Goal: Ask a question

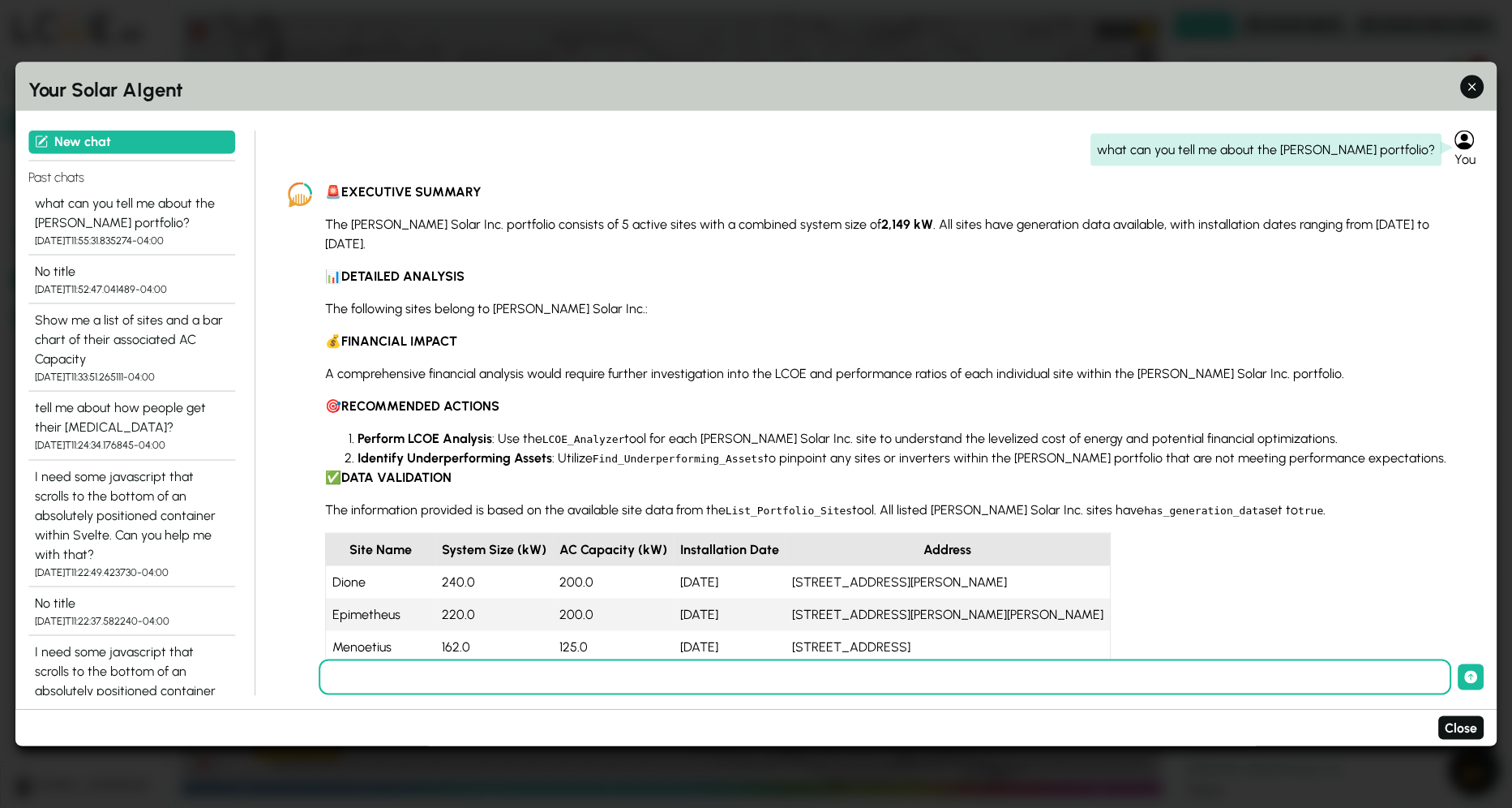
click at [1265, 153] on div "what can you tell me about the [PERSON_NAME] portfolio?" at bounding box center [1266, 150] width 351 height 32
copy div "what can you tell me about the [PERSON_NAME] portfolio?"
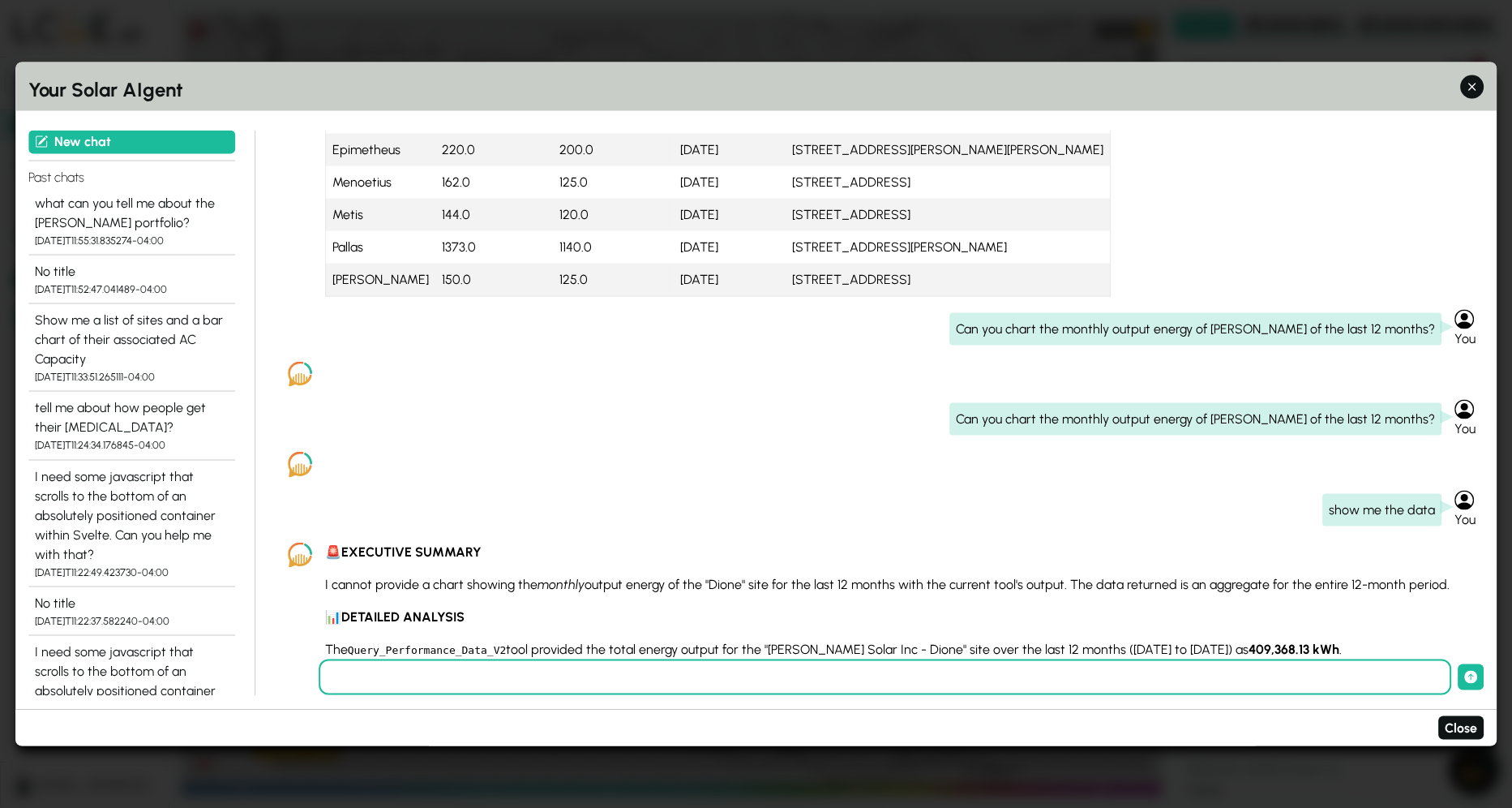
scroll to position [487, 0]
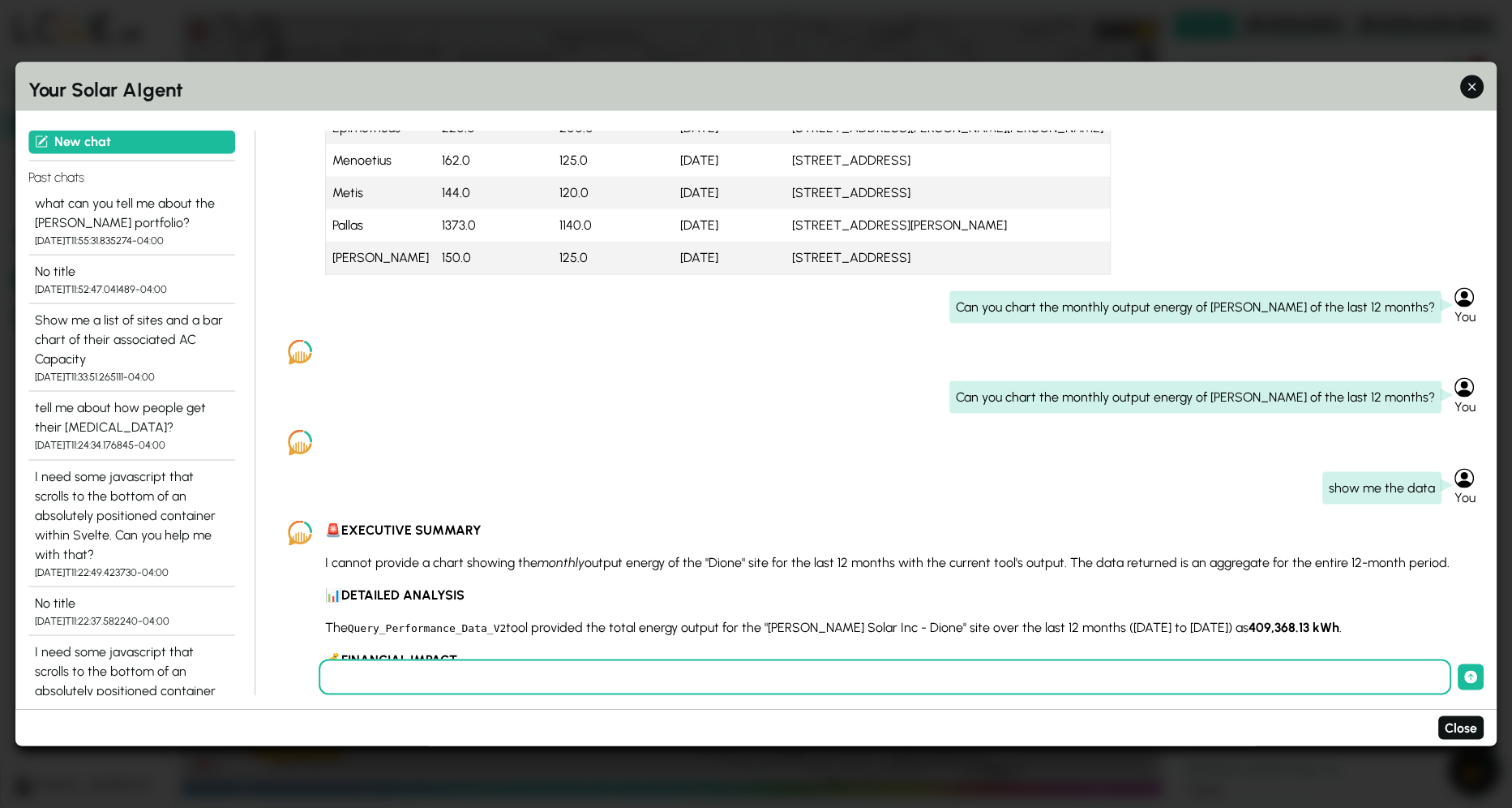
click at [1309, 381] on div "Can you chart the monthly output energy of [PERSON_NAME] of the last 12 months?" at bounding box center [1196, 397] width 492 height 32
copy div "Can you chart the monthly output energy of [PERSON_NAME] of the last 12 months?"
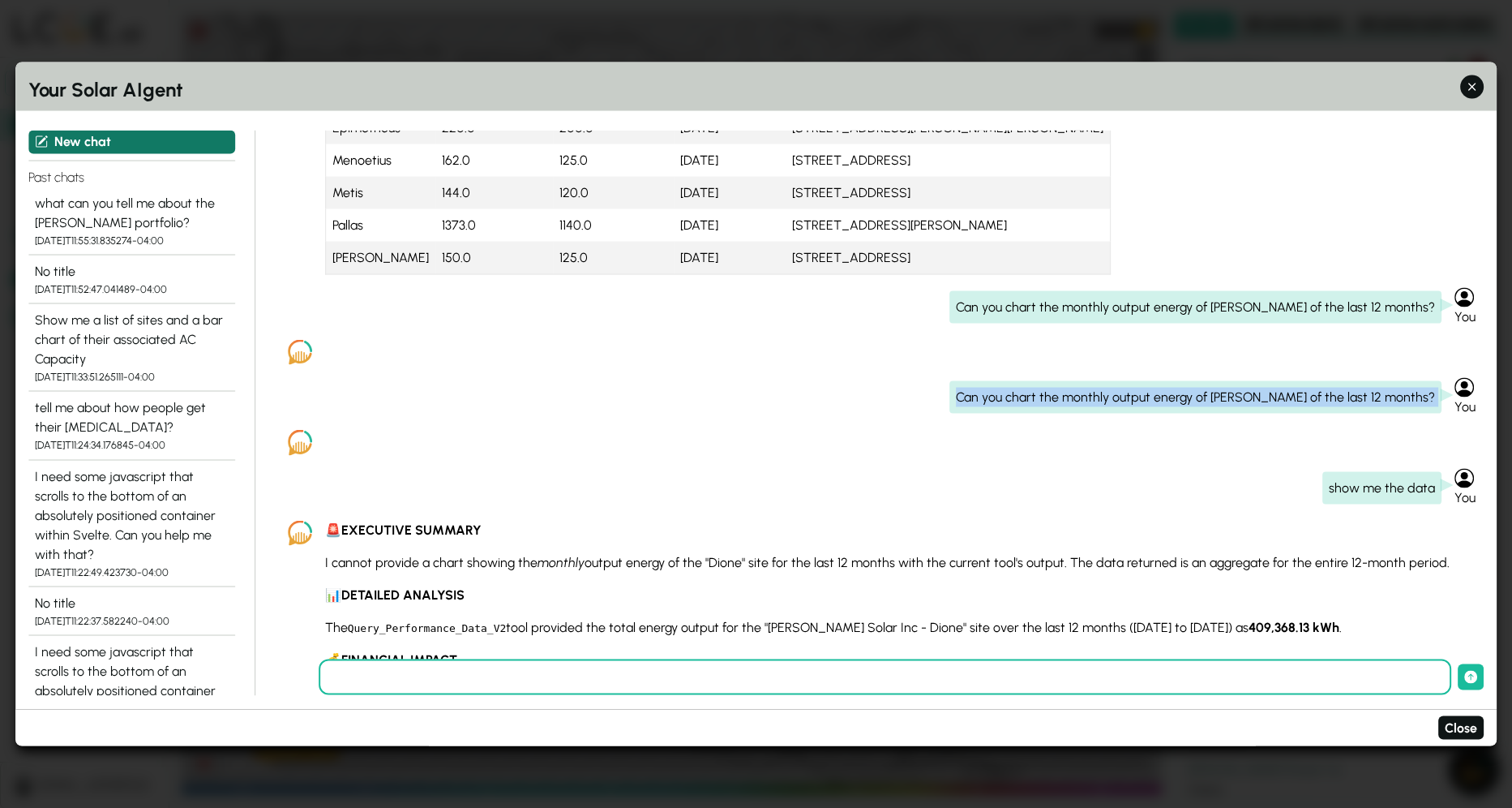
click at [39, 136] on icon at bounding box center [41, 141] width 11 height 11
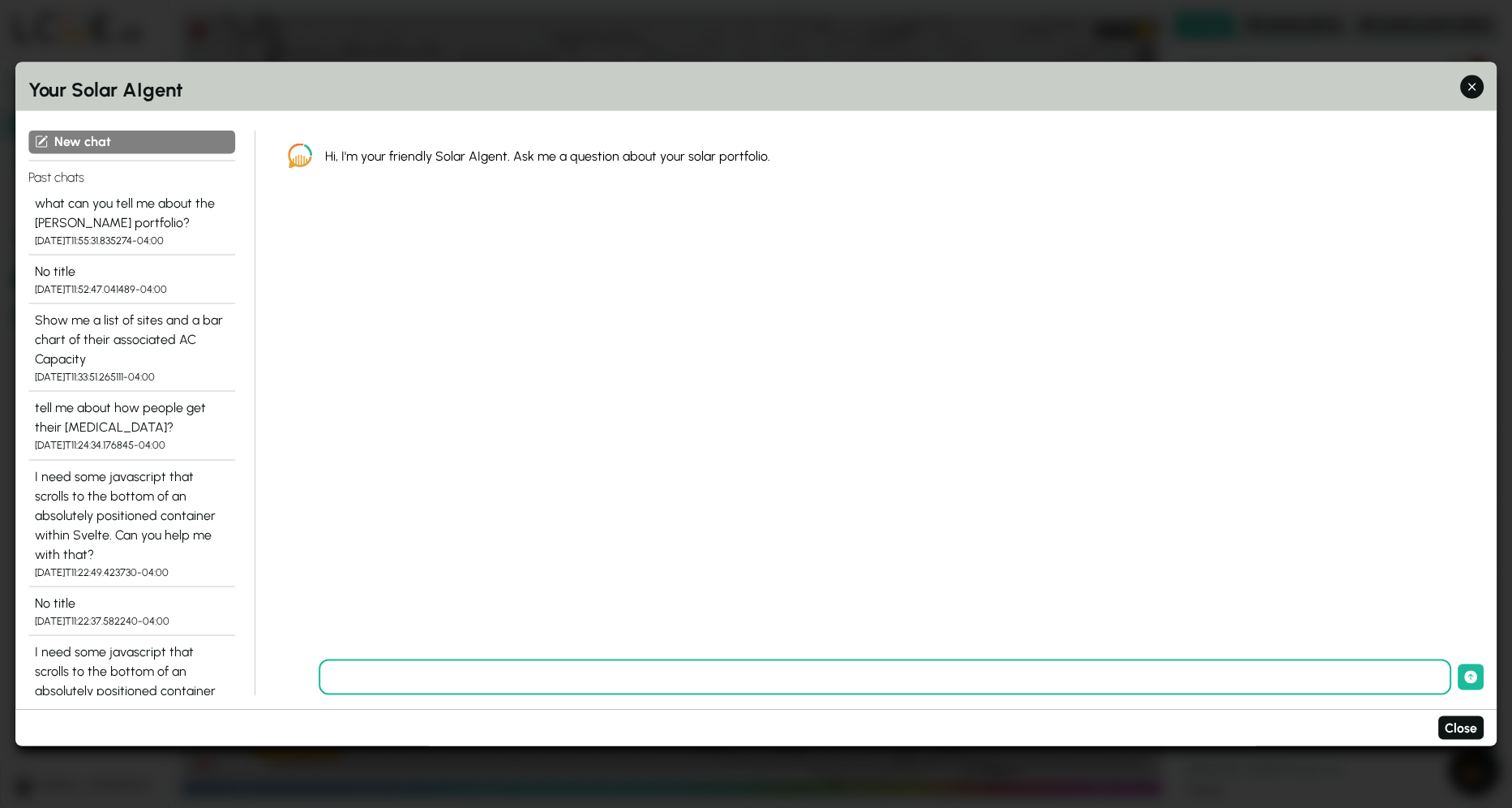
click at [634, 673] on input "text" at bounding box center [885, 678] width 1134 height 36
type input "**********"
click at [1458, 665] on button "submit" at bounding box center [1471, 678] width 26 height 26
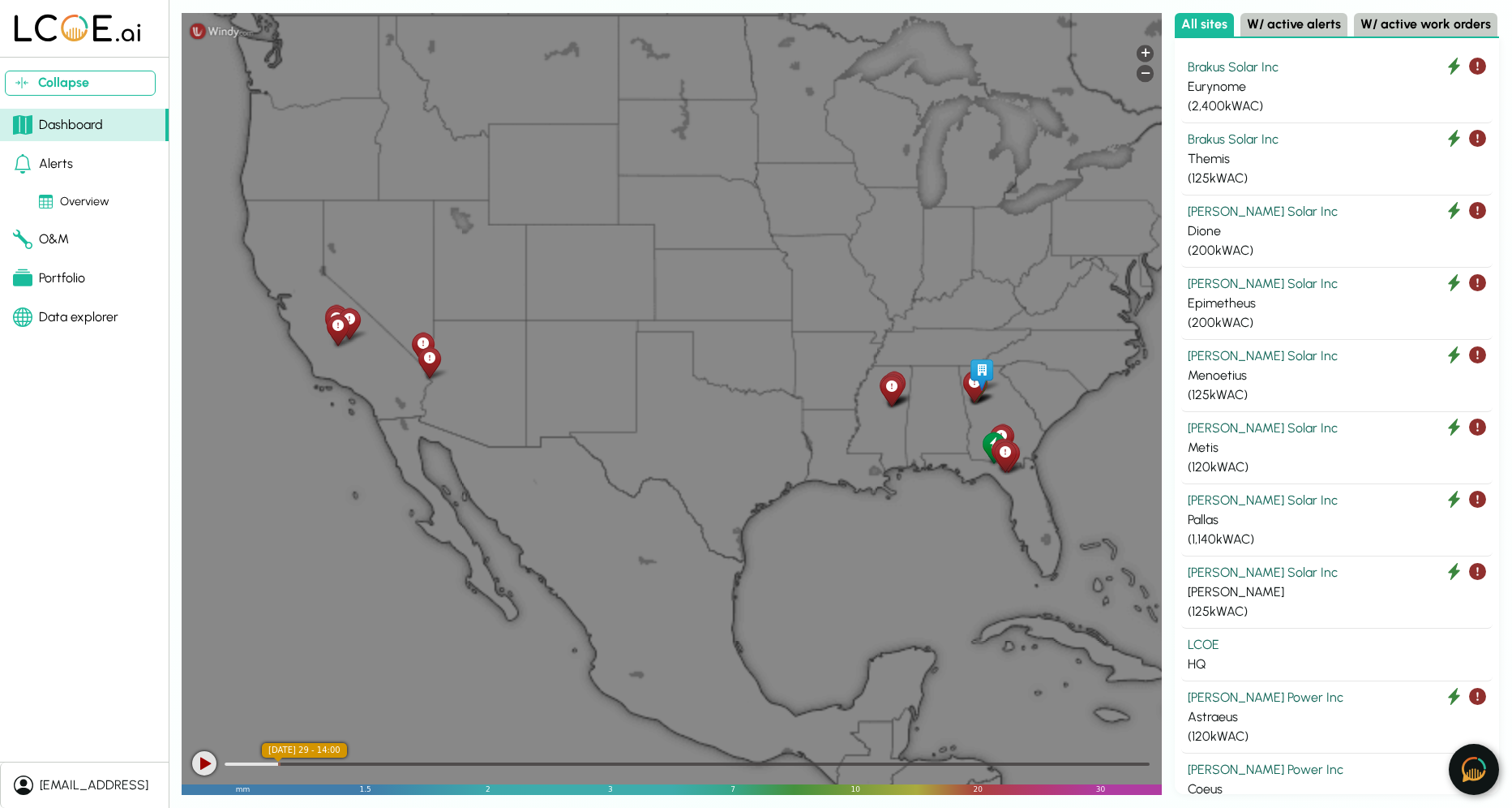
click at [1472, 765] on img at bounding box center [1474, 770] width 25 height 26
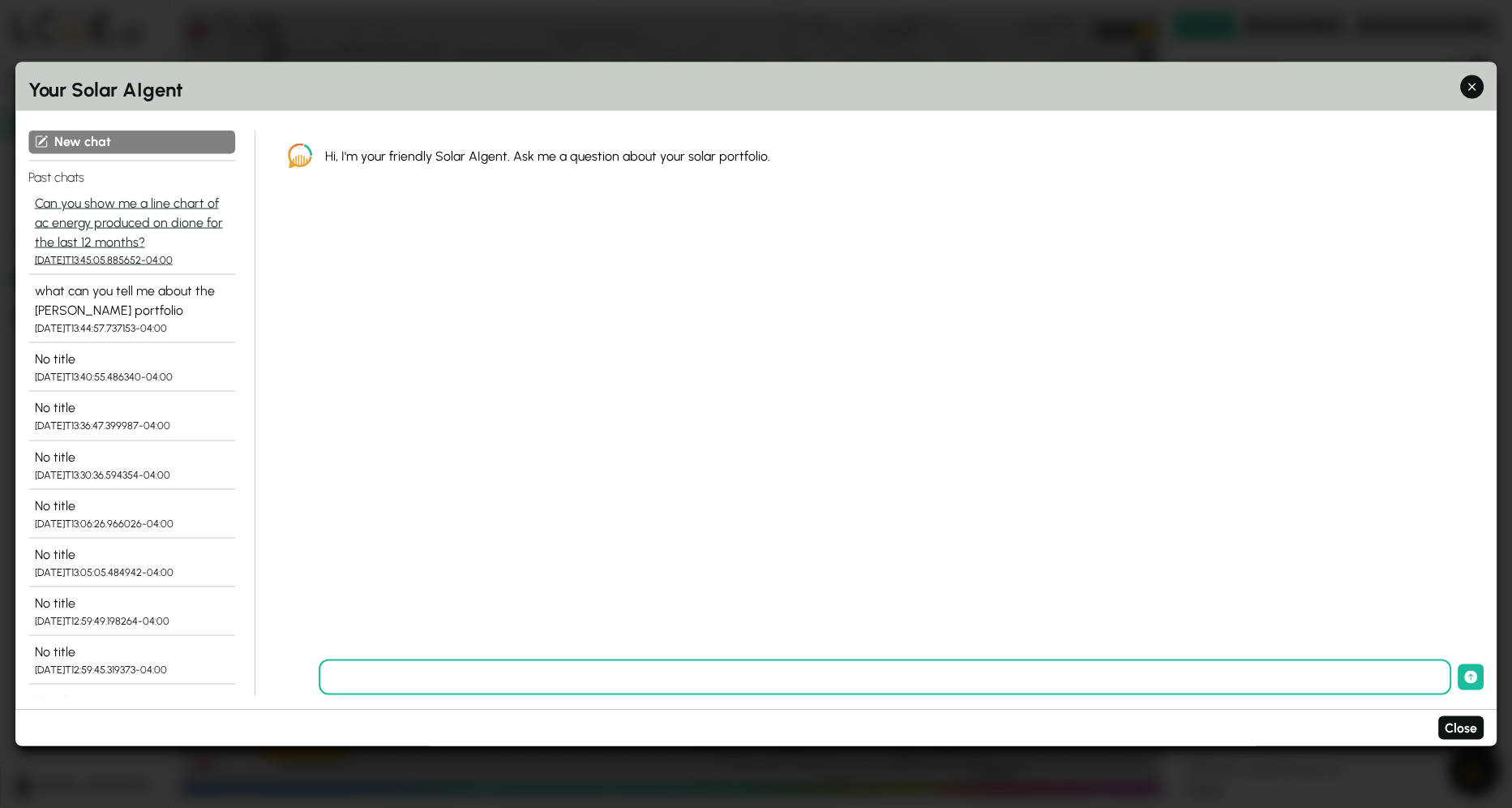
click at [126, 245] on div "Can you show me a line chart of ac energy produced on dione for the last 12 mon…" at bounding box center [132, 222] width 194 height 59
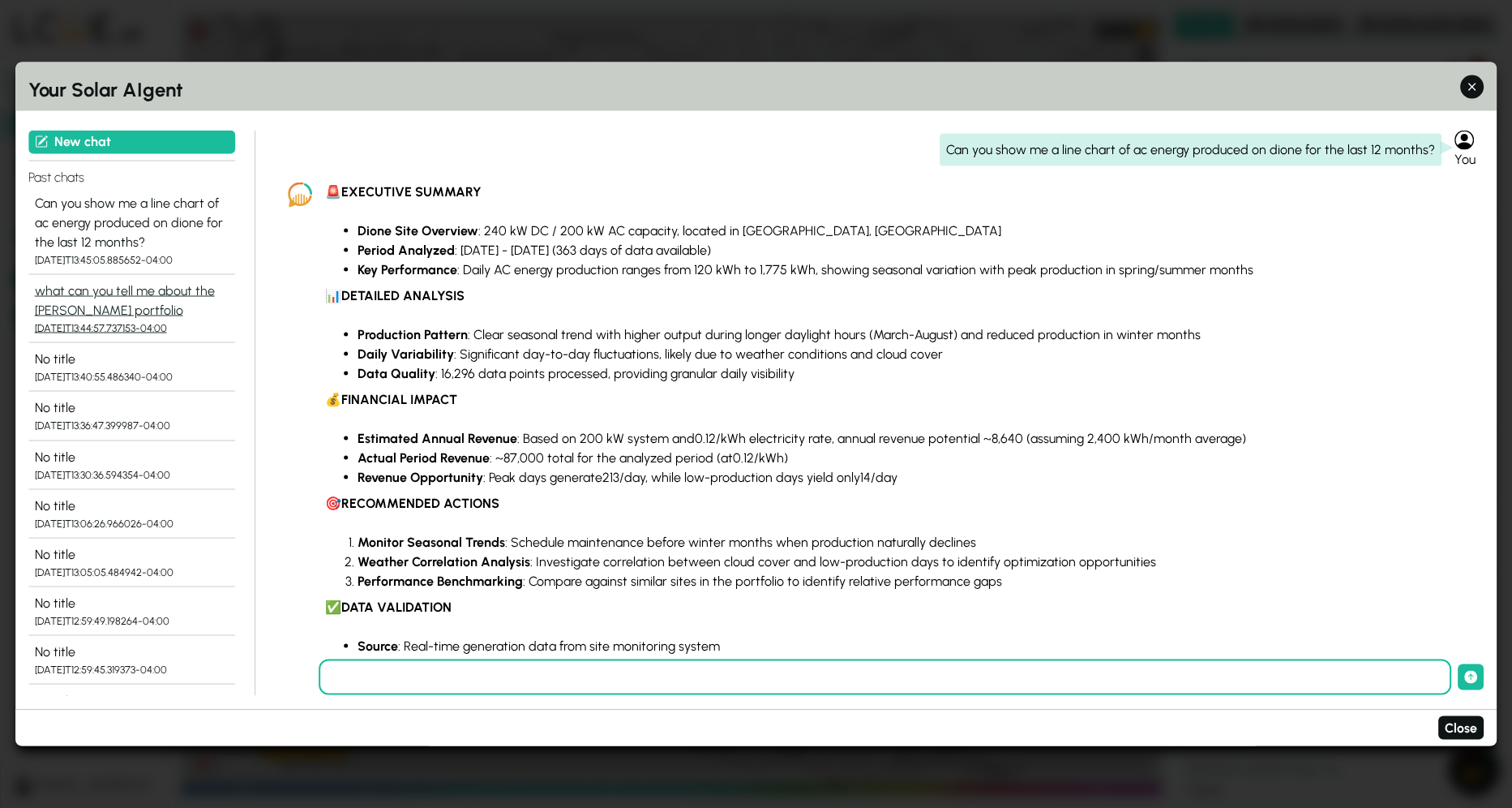
click at [146, 290] on div "what can you tell me about the [PERSON_NAME] portfolio" at bounding box center [132, 300] width 194 height 39
click at [77, 311] on div "what can you tell me about the [PERSON_NAME] portfolio" at bounding box center [132, 300] width 194 height 39
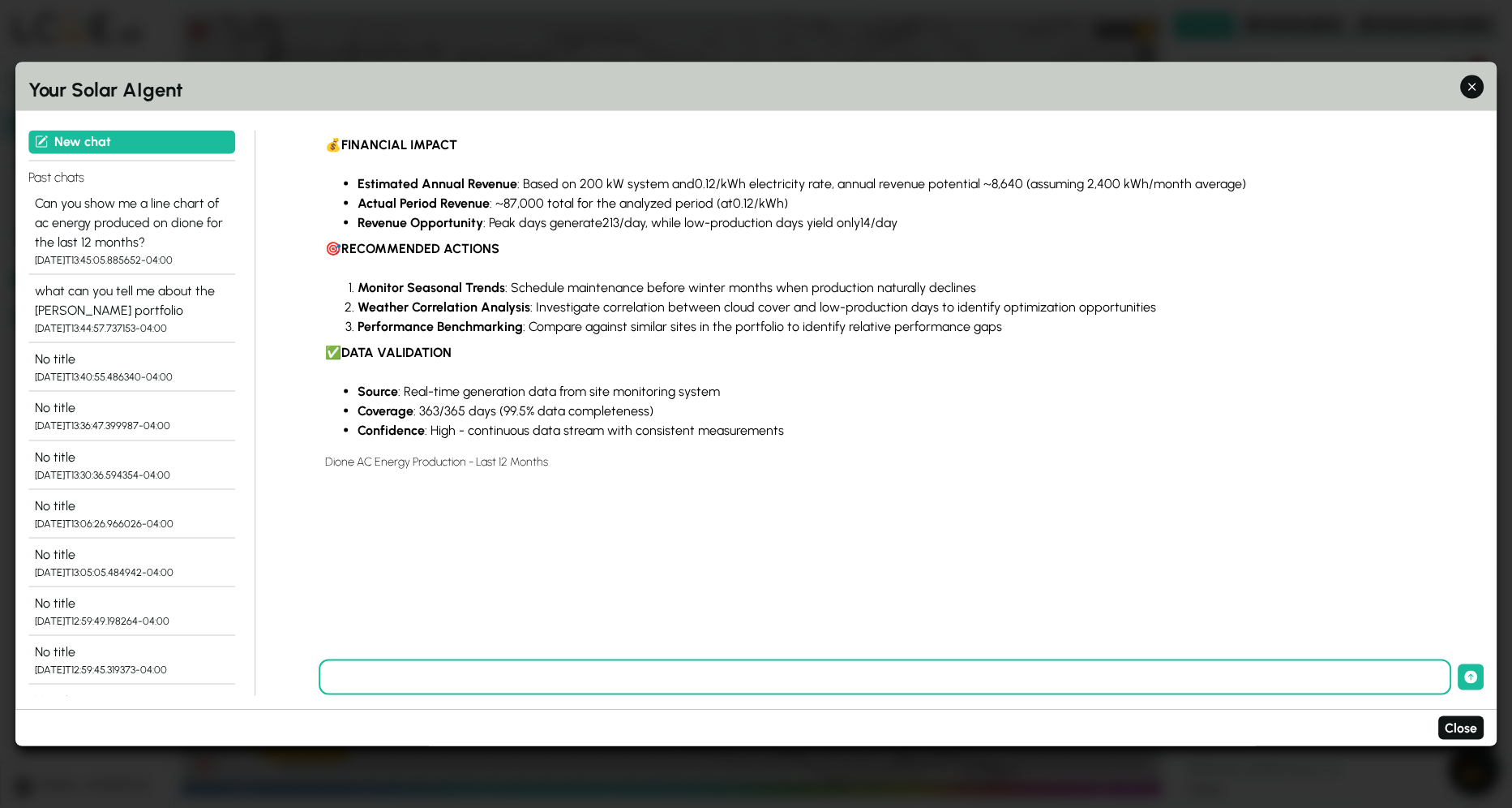
scroll to position [287, 0]
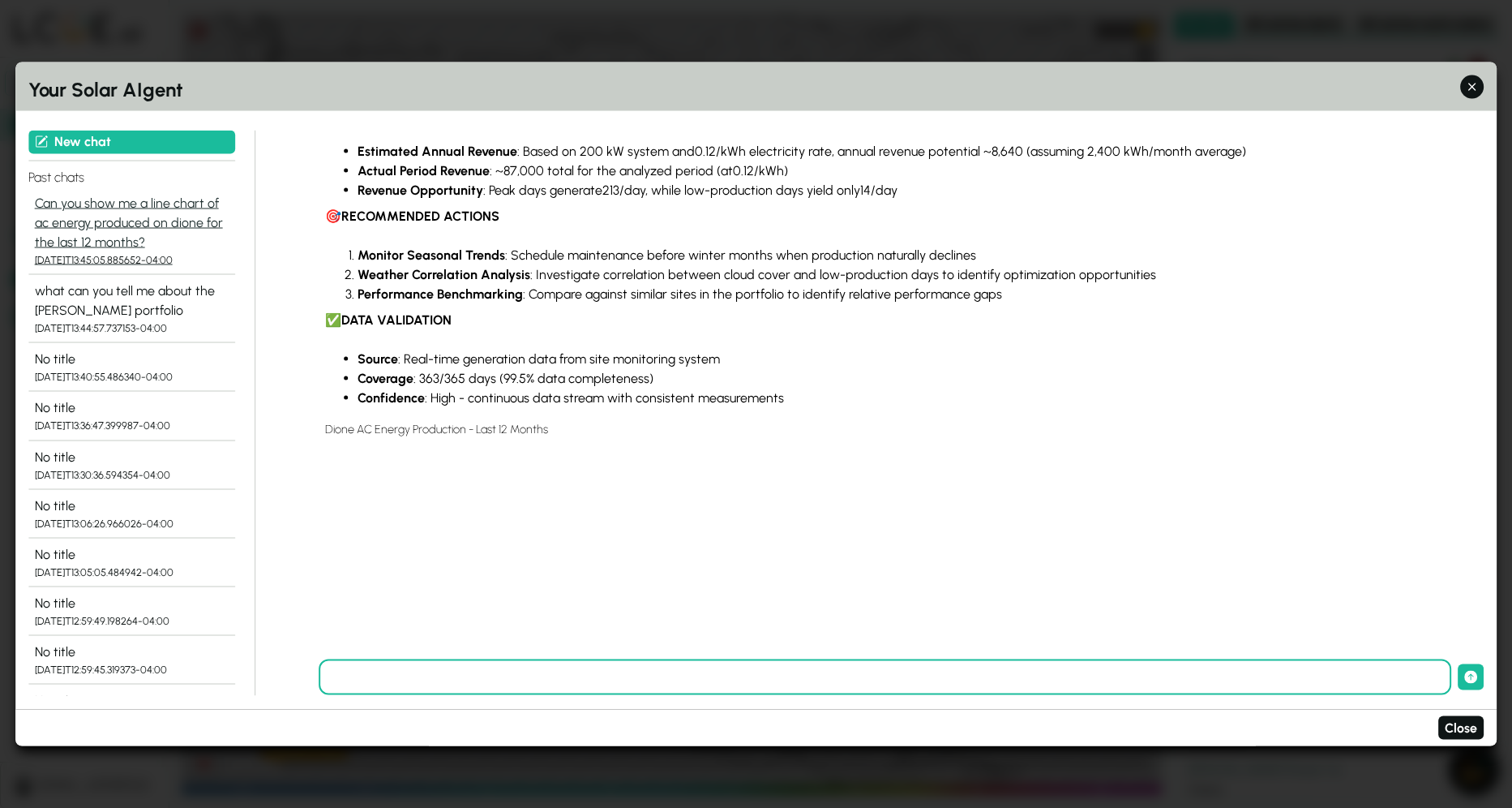
click at [85, 224] on div "Can you show me a line chart of ac energy produced on dione for the last 12 mon…" at bounding box center [132, 222] width 194 height 59
click at [91, 298] on div "what can you tell me about the [PERSON_NAME] portfolio" at bounding box center [132, 300] width 194 height 39
click at [1467, 78] on icon "button" at bounding box center [1473, 87] width 17 height 17
click at [1463, 731] on button "Close" at bounding box center [1461, 729] width 45 height 24
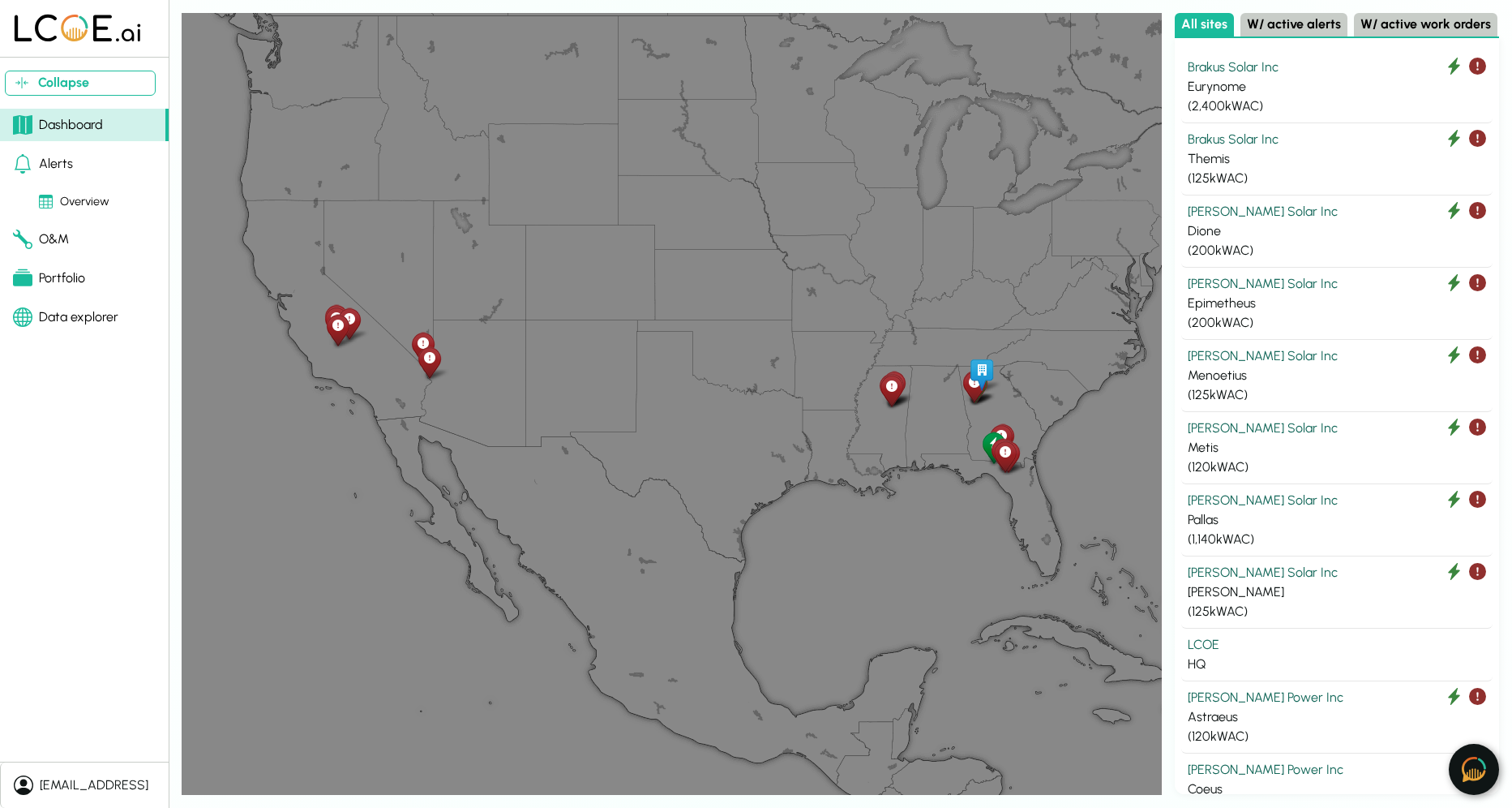
click at [1475, 771] on img at bounding box center [1474, 770] width 25 height 26
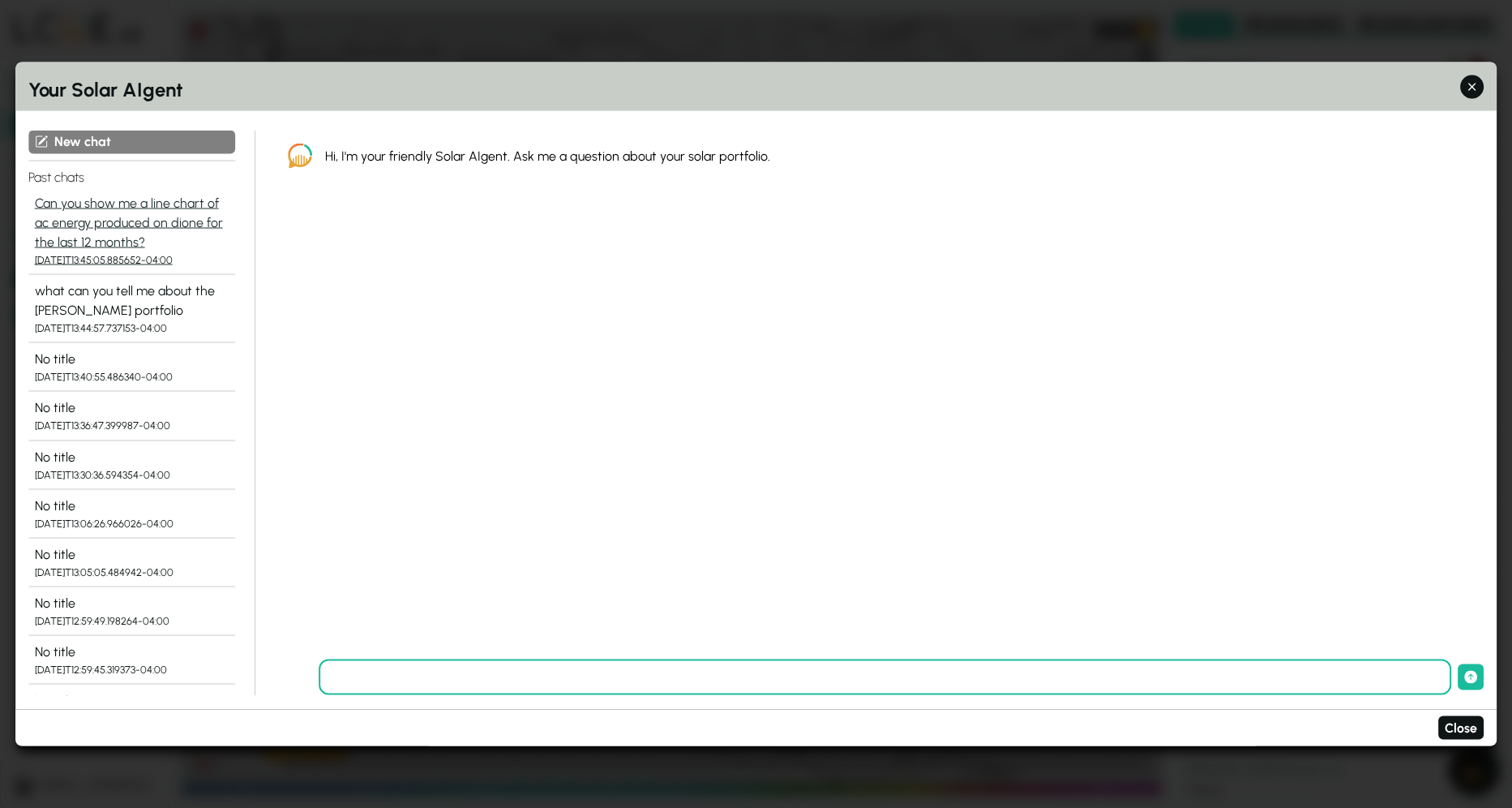
click at [93, 235] on div "Can you show me a line chart of ac energy produced on dione for the last 12 mon…" at bounding box center [132, 222] width 194 height 59
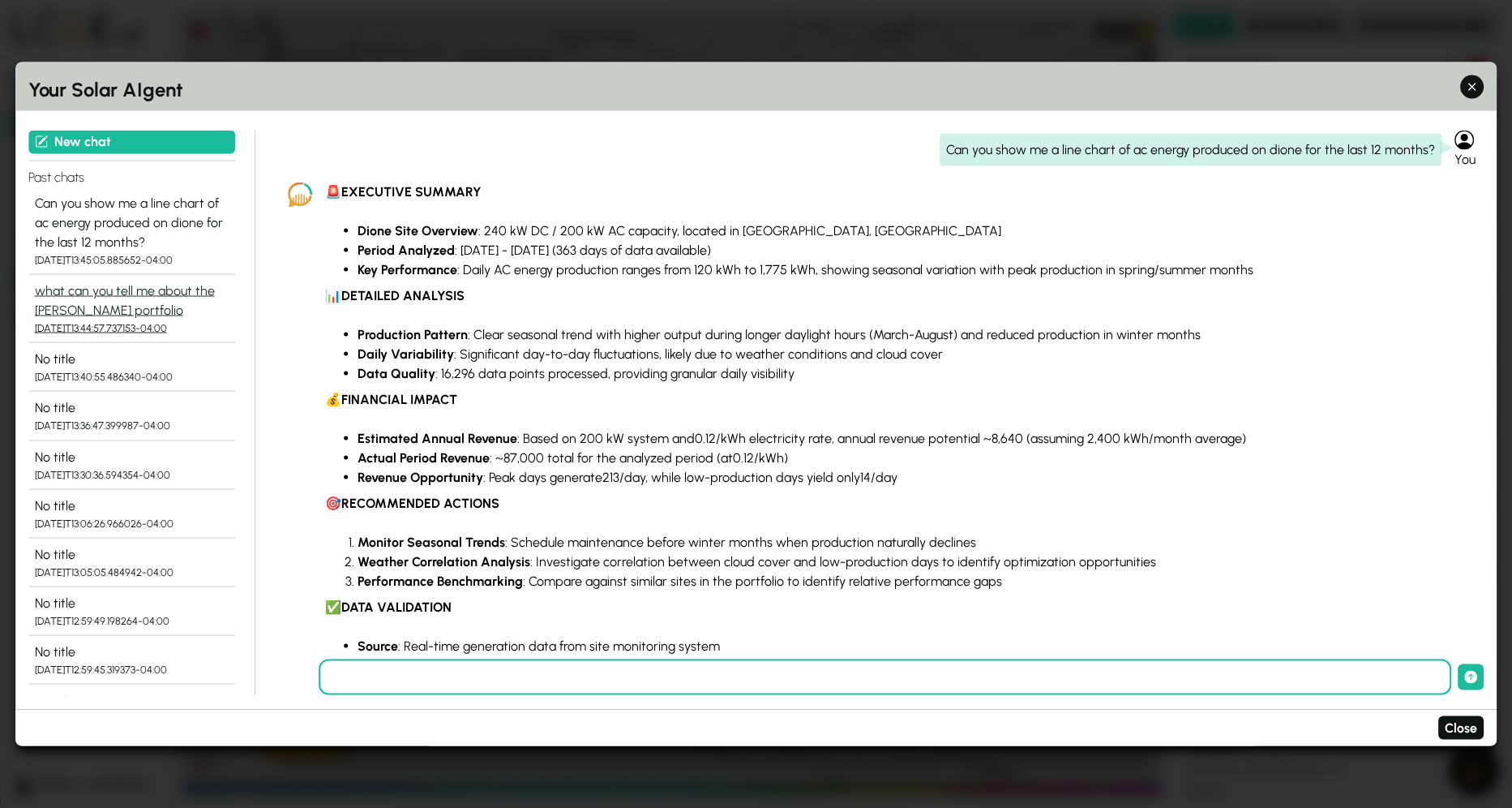
click at [143, 291] on div "what can you tell me about the [PERSON_NAME] portfolio" at bounding box center [132, 300] width 194 height 39
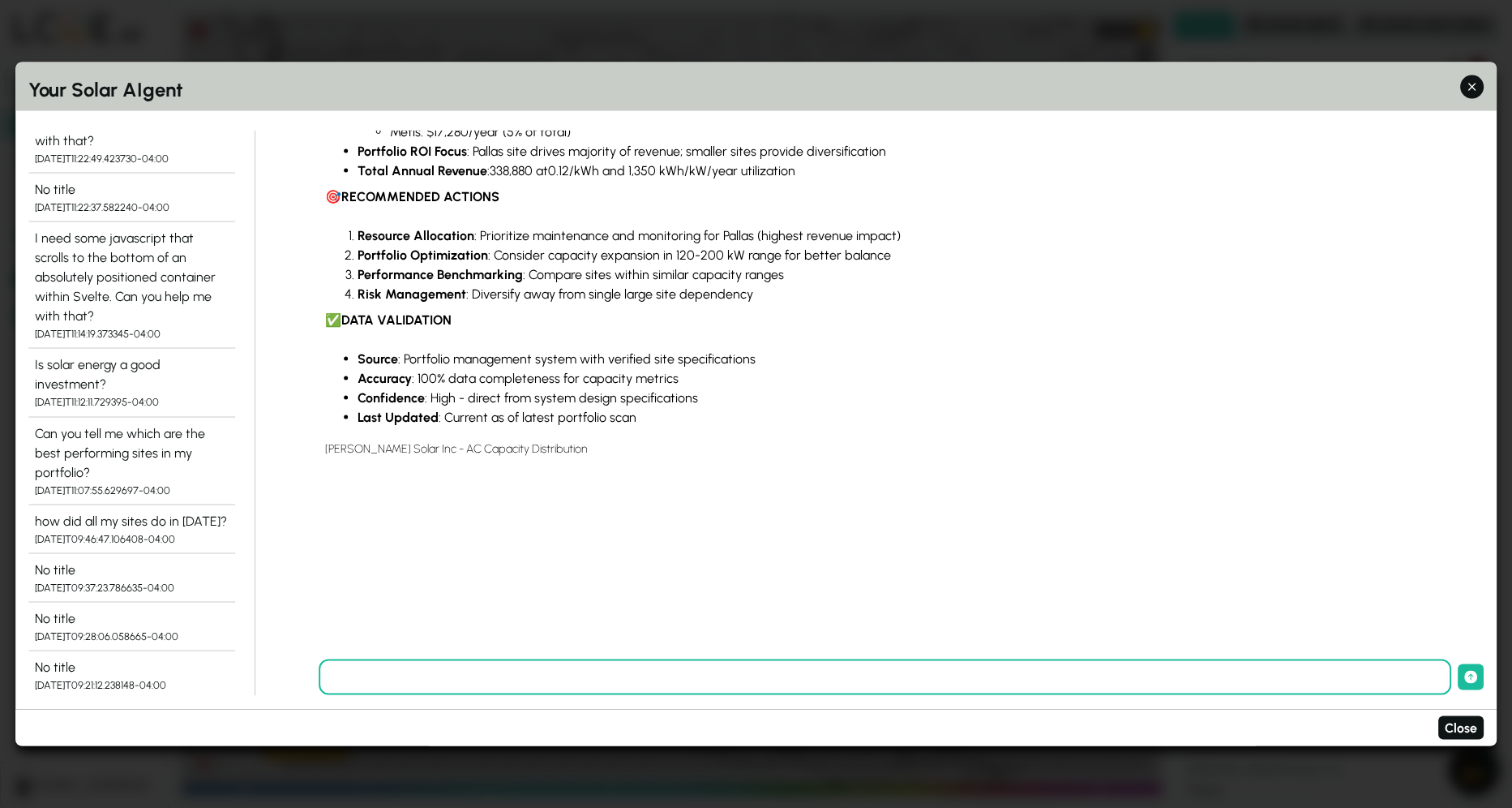
scroll to position [1379, 0]
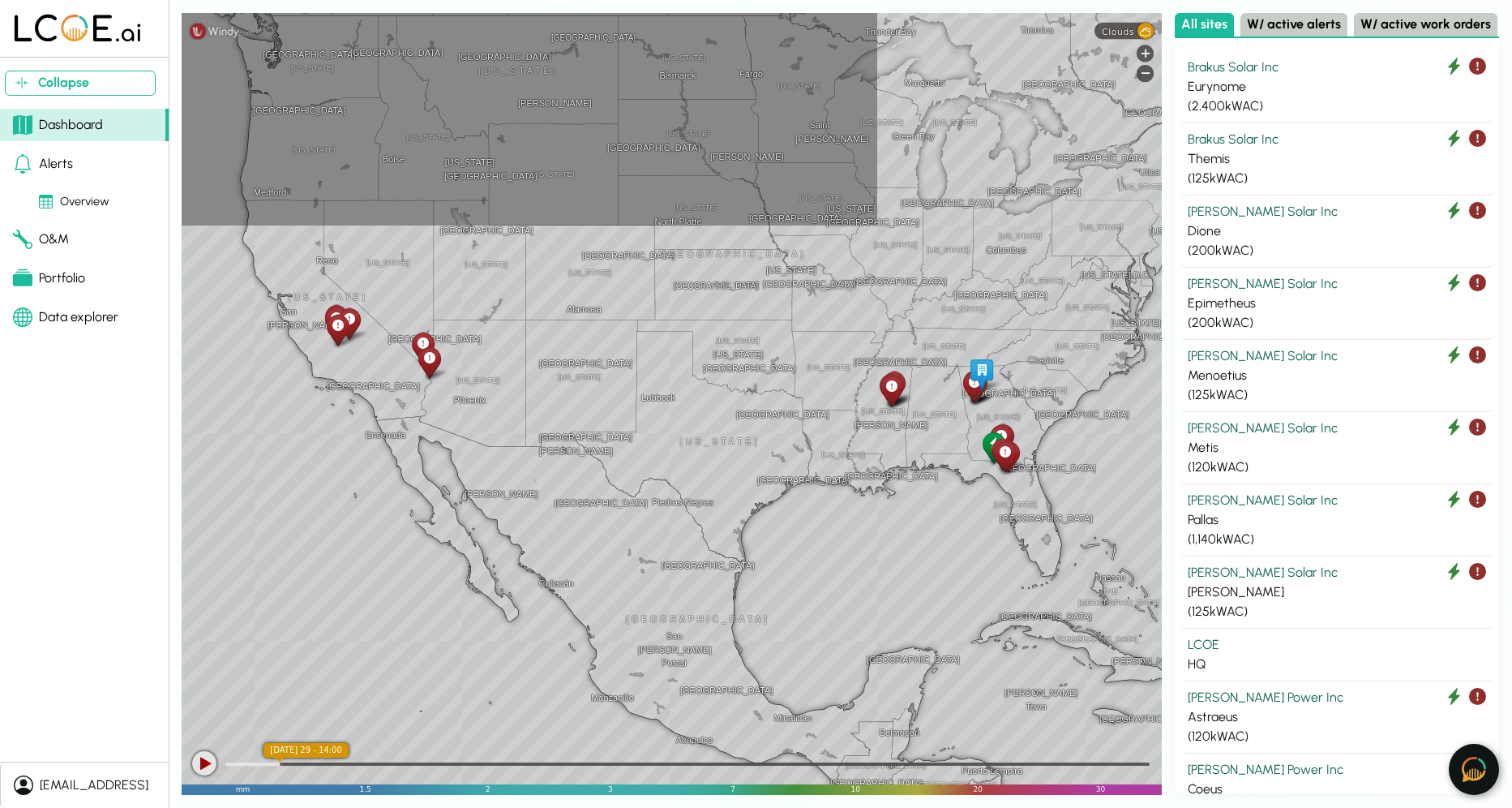
click at [1485, 768] on img at bounding box center [1474, 770] width 25 height 26
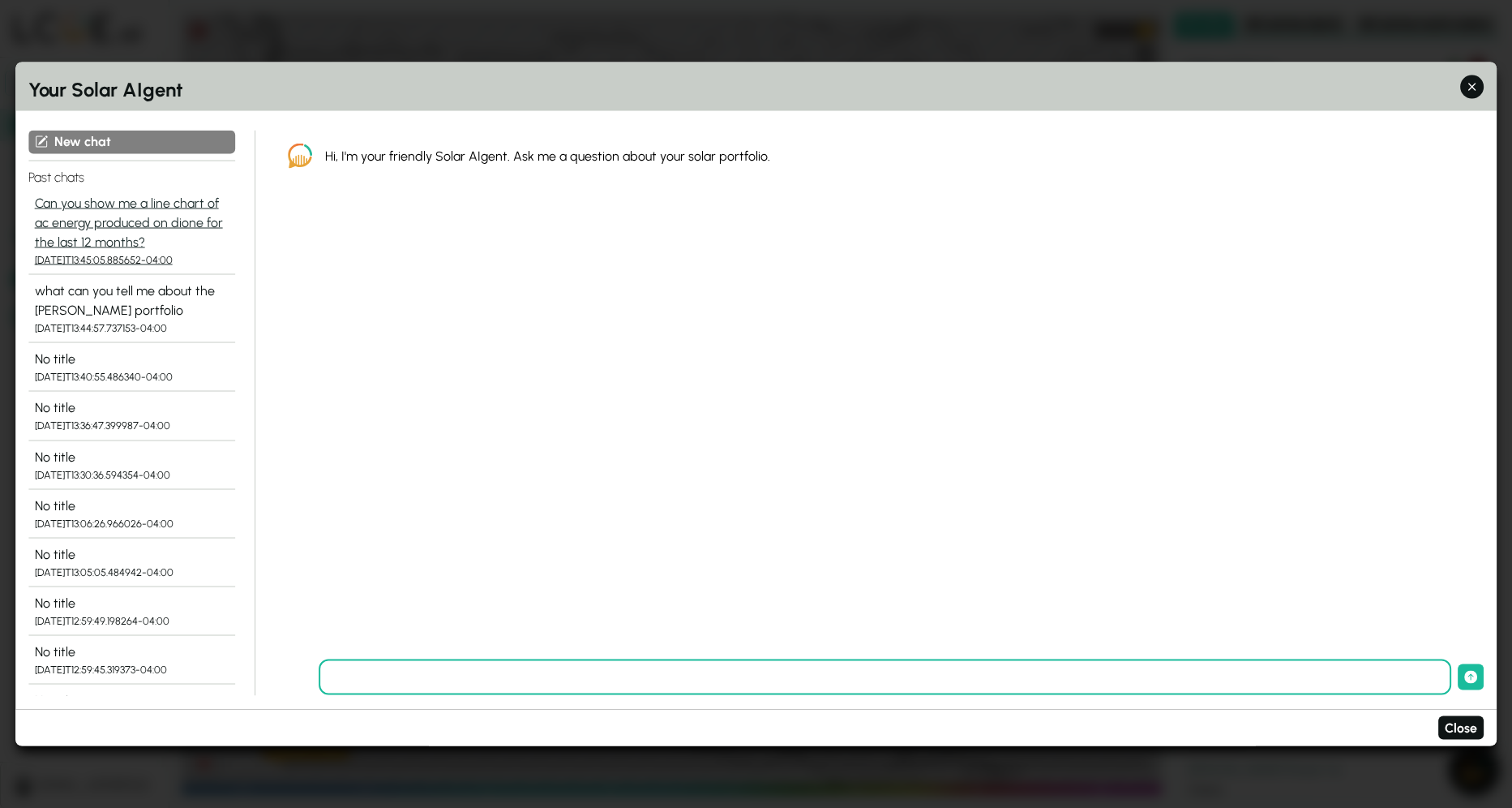
click at [96, 245] on div "Can you show me a line chart of ac energy produced on dione for the last 12 mon…" at bounding box center [132, 222] width 194 height 59
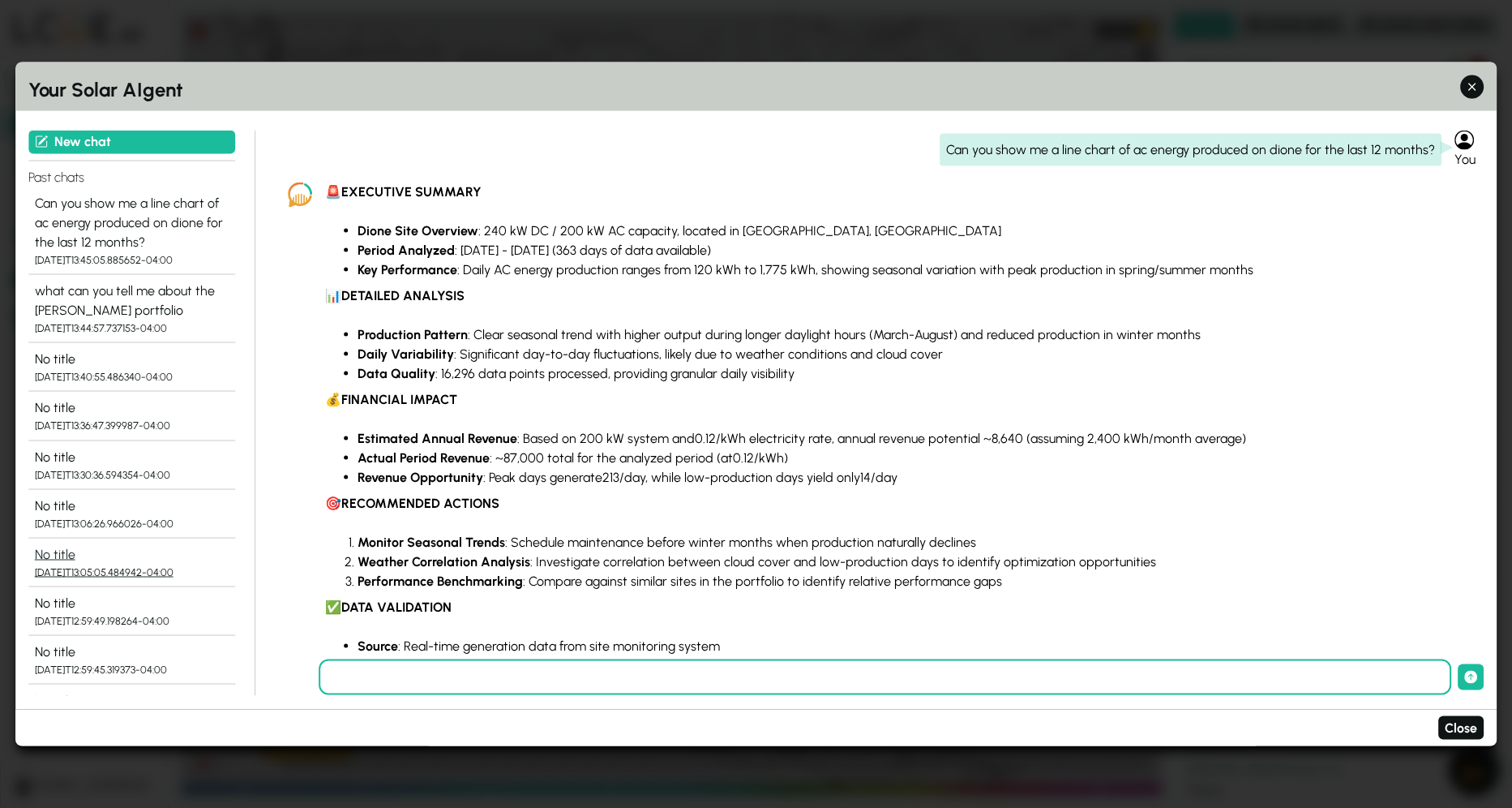
click at [150, 568] on div "2025-08-29T13:05:05.484942-04:00" at bounding box center [132, 572] width 194 height 15
click at [76, 291] on div "what can you tell me about the [PERSON_NAME] portfolio" at bounding box center [132, 300] width 194 height 39
